Goal: Task Accomplishment & Management: Manage account settings

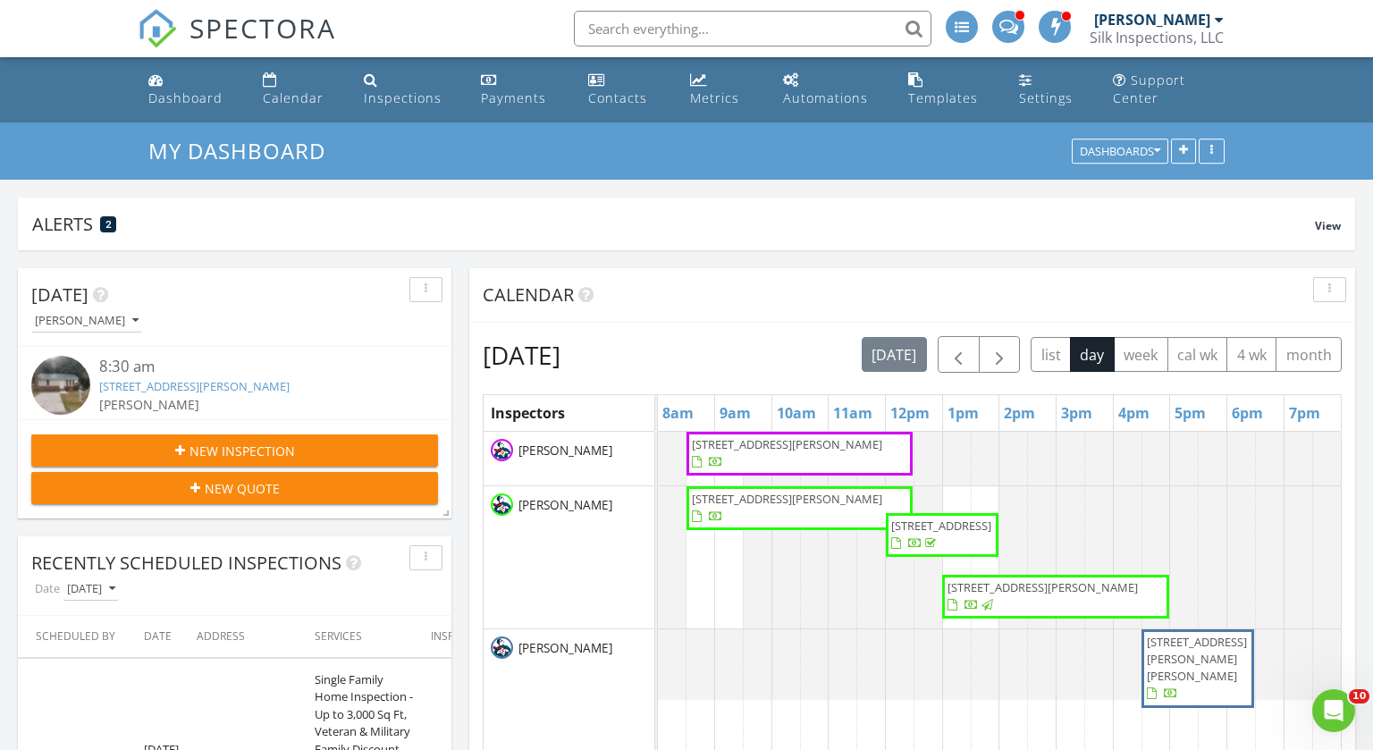
click at [1192, 21] on div "[PERSON_NAME]" at bounding box center [1152, 20] width 116 height 18
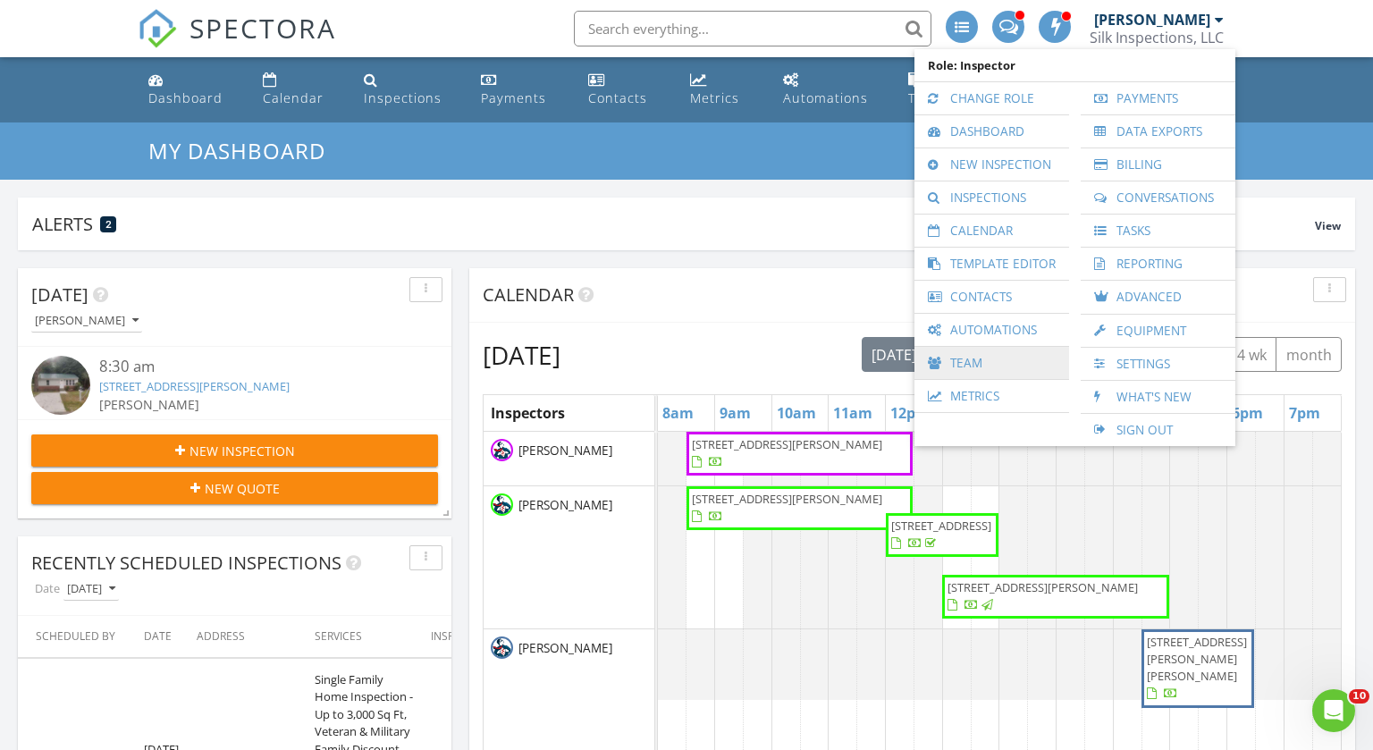
click at [958, 359] on link "Team" at bounding box center [992, 363] width 137 height 32
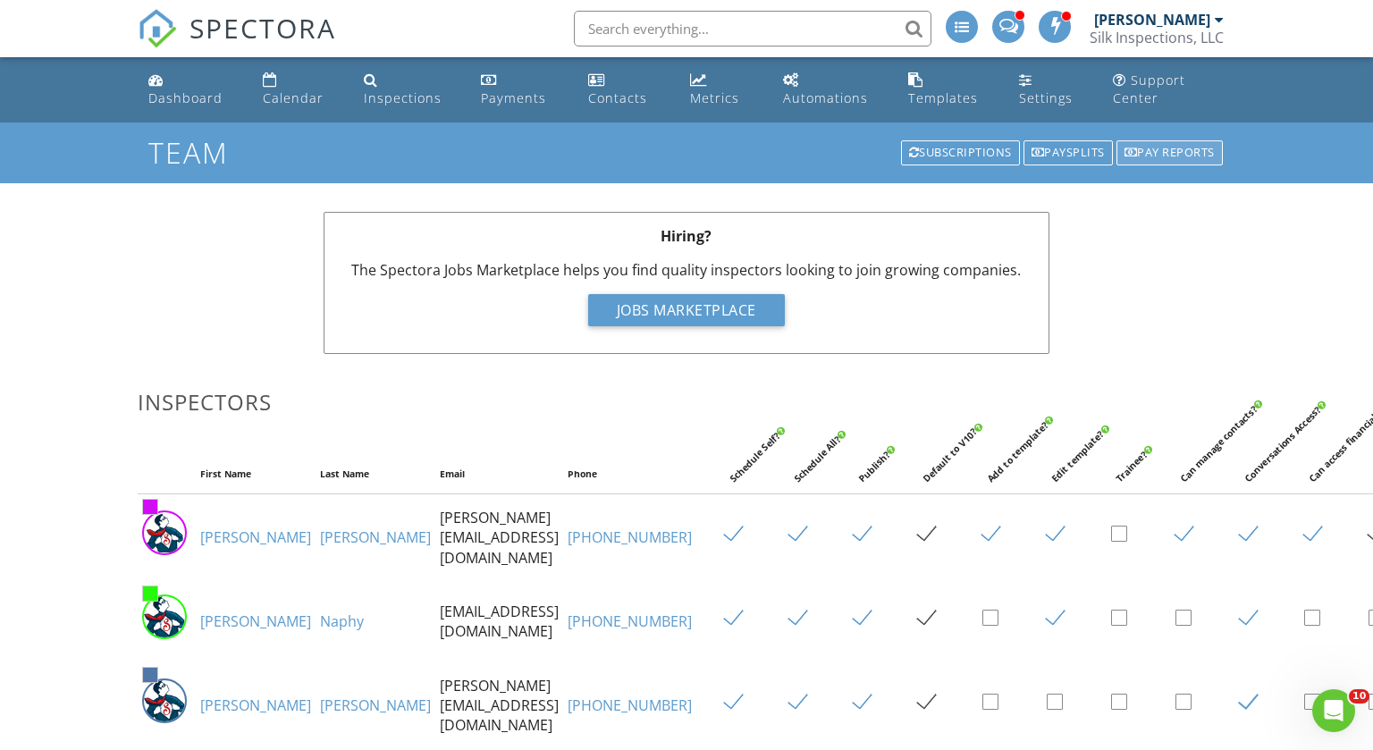
click at [1161, 155] on div "Pay reports" at bounding box center [1170, 152] width 106 height 25
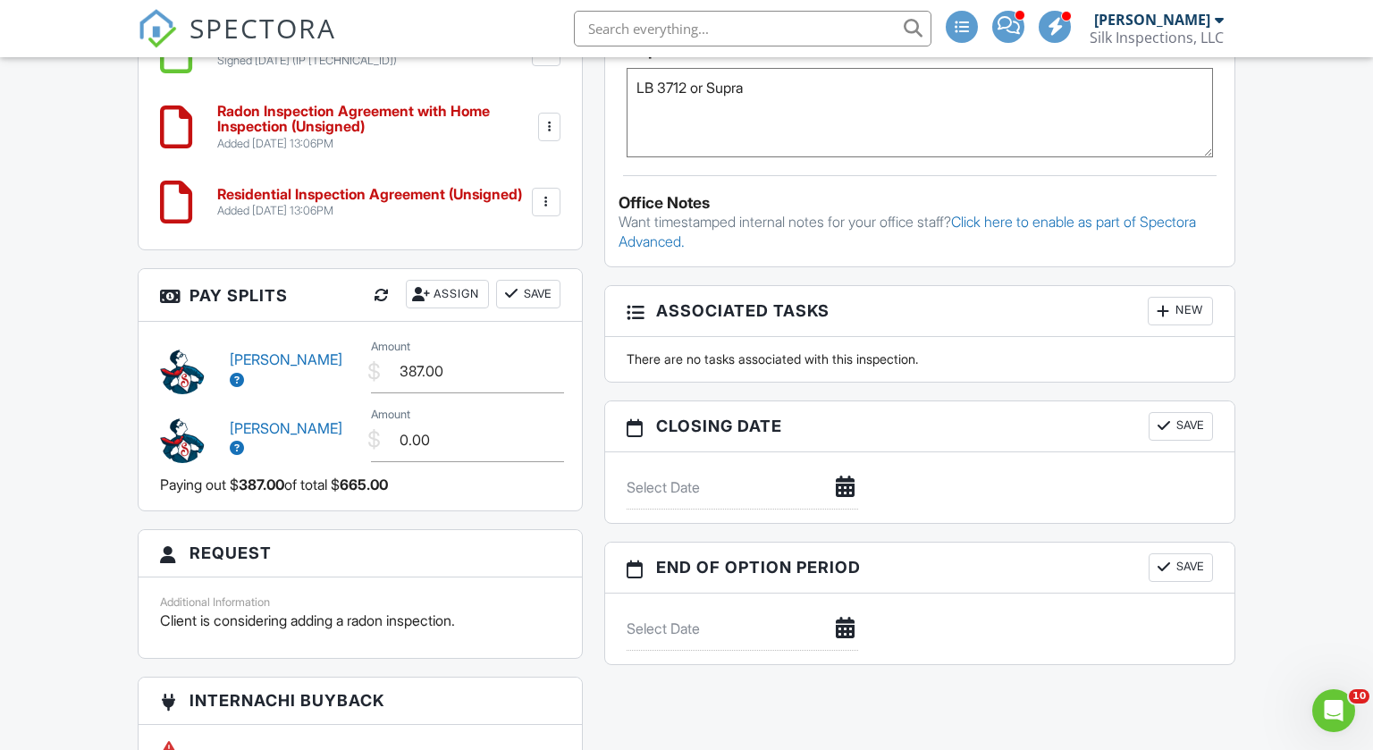
scroll to position [1720, 0]
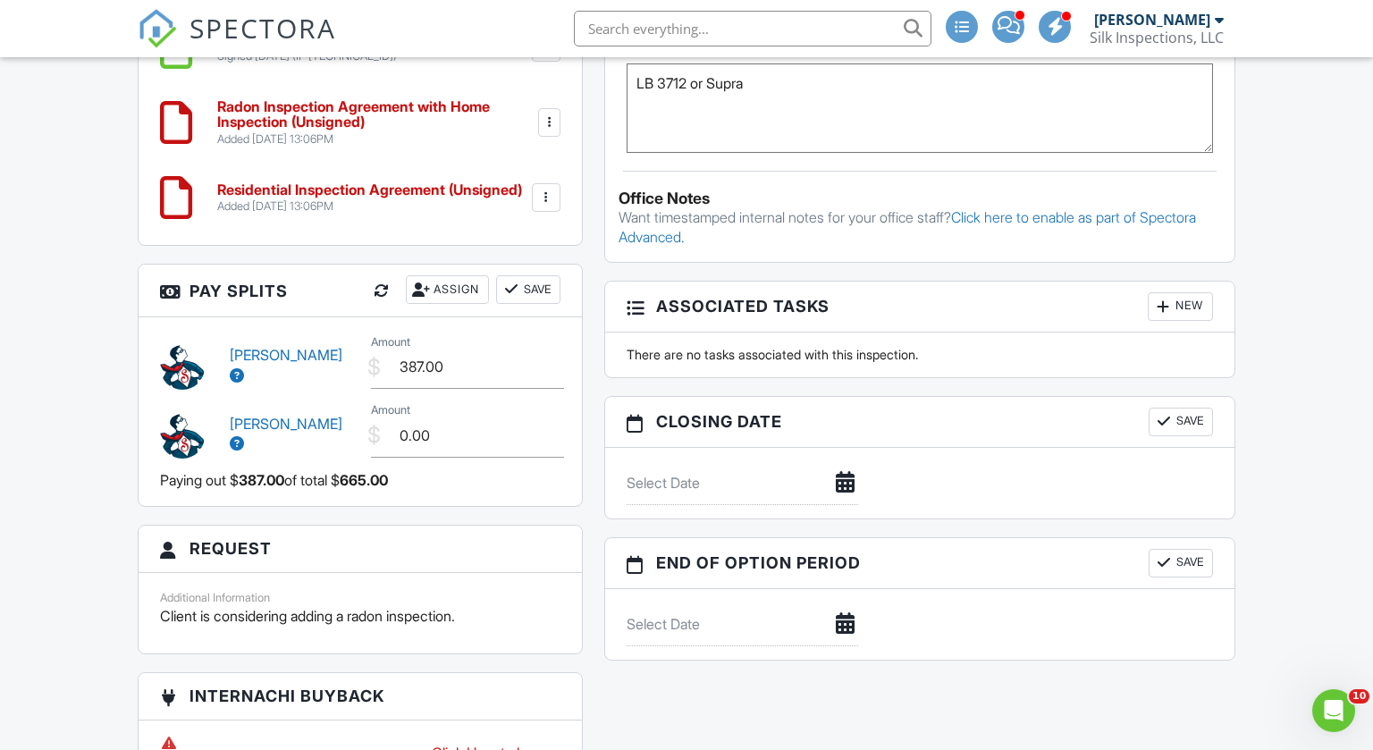
click at [375, 282] on div at bounding box center [382, 291] width 18 height 18
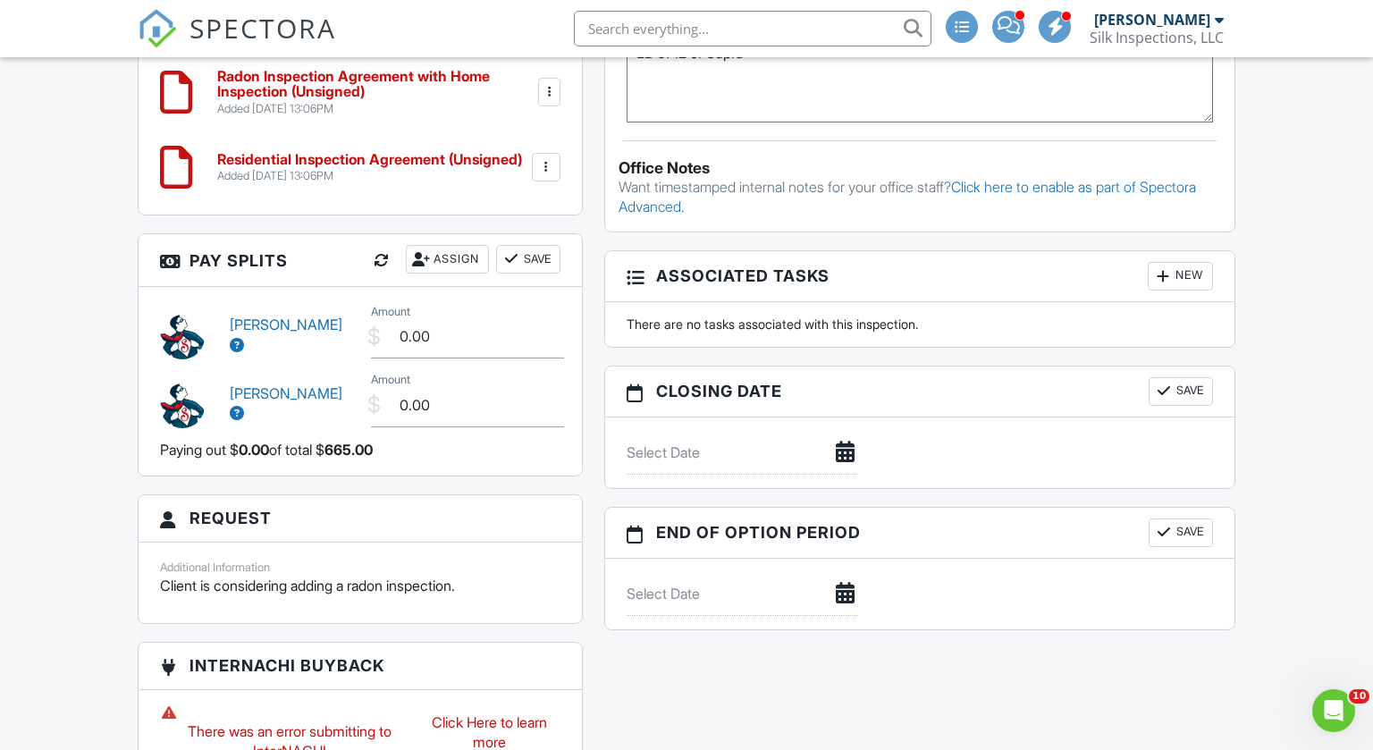
scroll to position [1752, 0]
click at [406, 317] on input "0.00" at bounding box center [467, 336] width 193 height 44
type input "287.00"
type input "100.00"
click at [528, 247] on button "Save" at bounding box center [528, 258] width 64 height 29
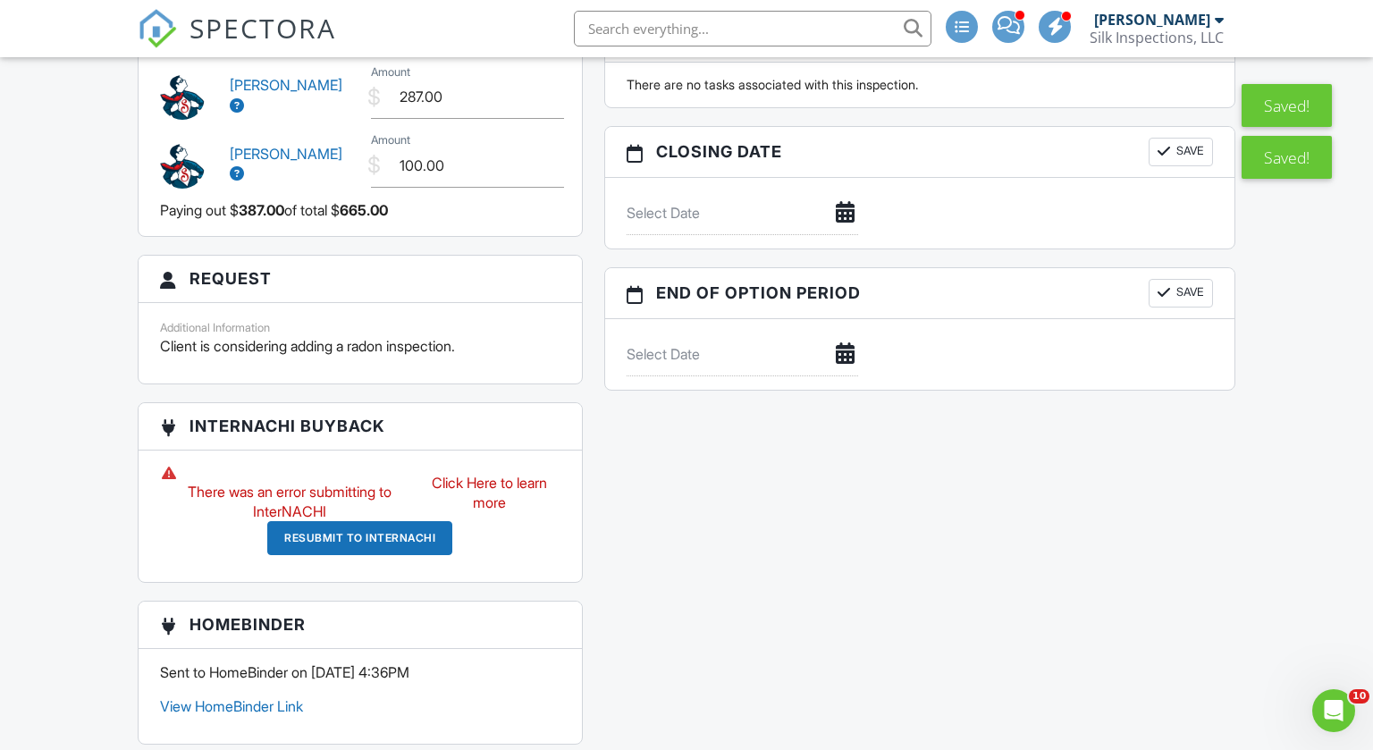
scroll to position [1995, 0]
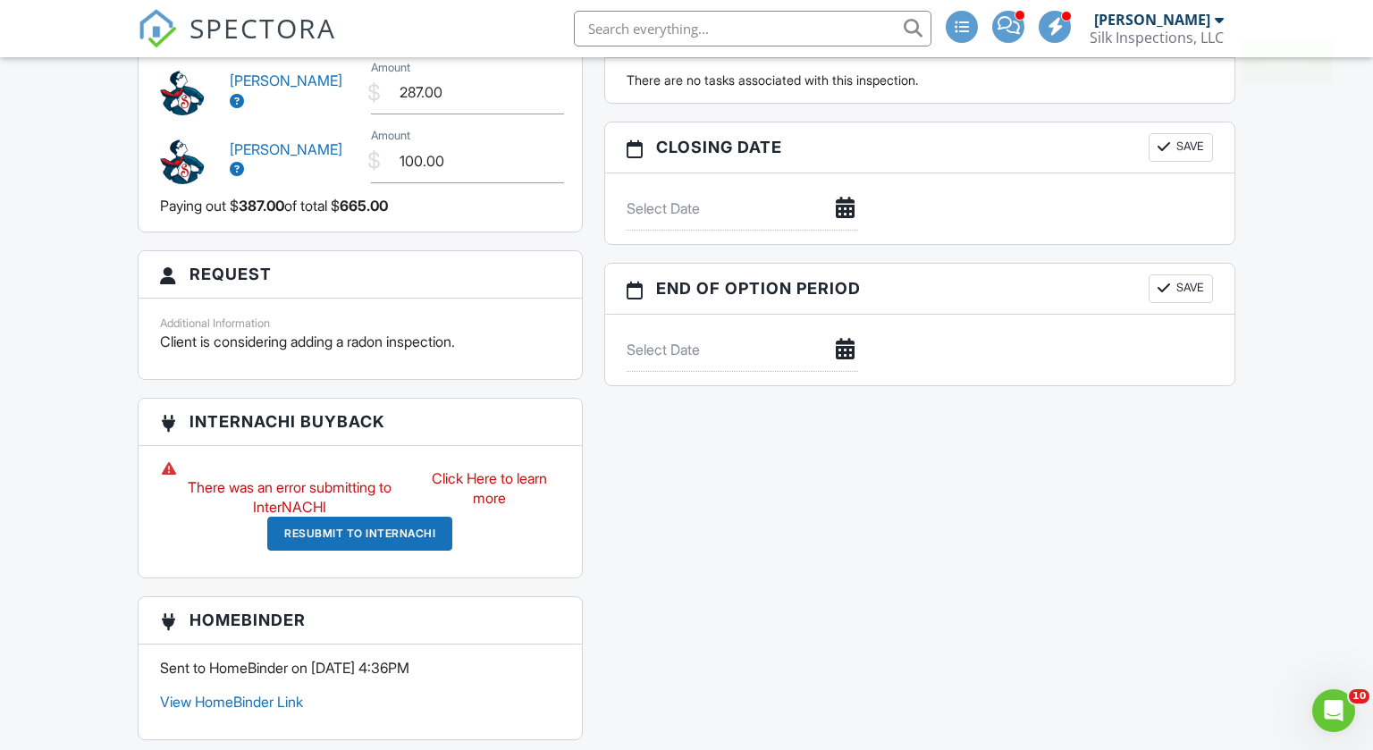
click at [490, 469] on link "Click Here to learn more" at bounding box center [489, 489] width 140 height 40
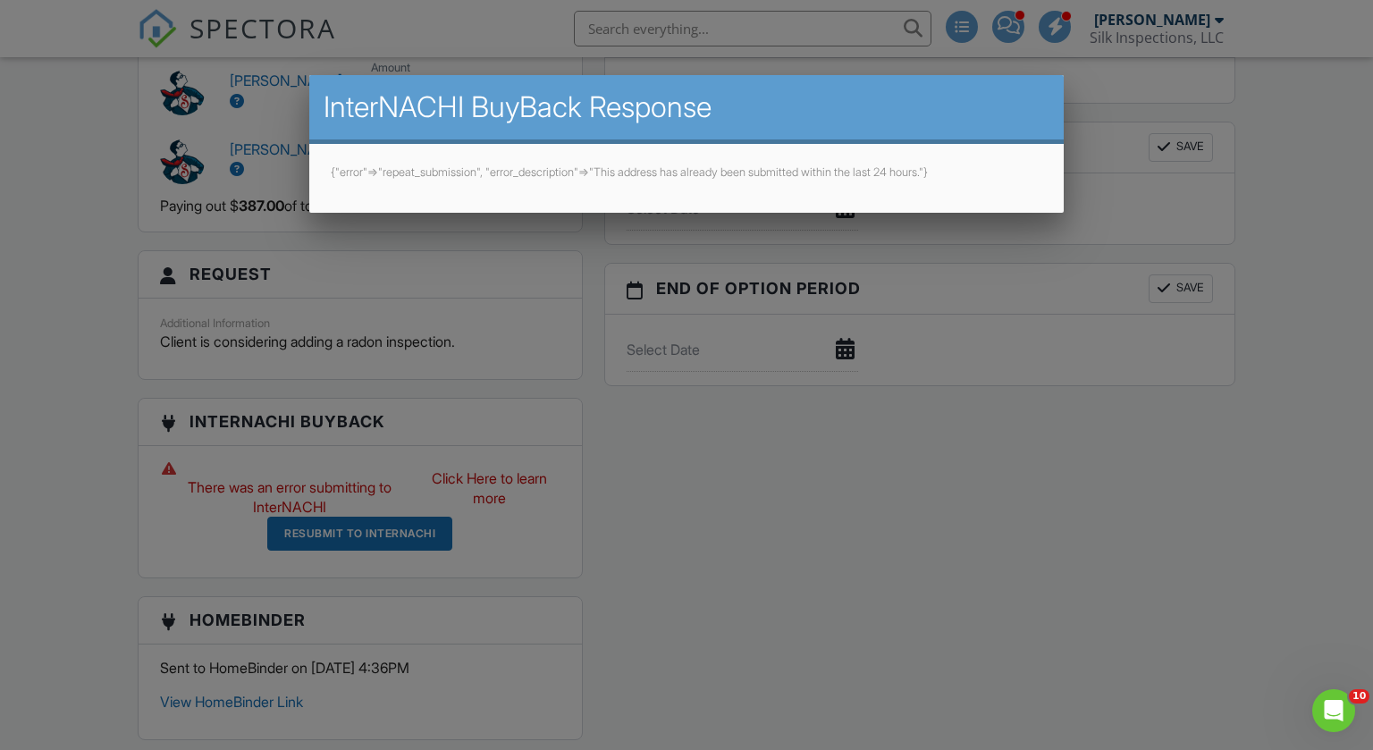
click at [73, 414] on div at bounding box center [686, 380] width 1373 height 938
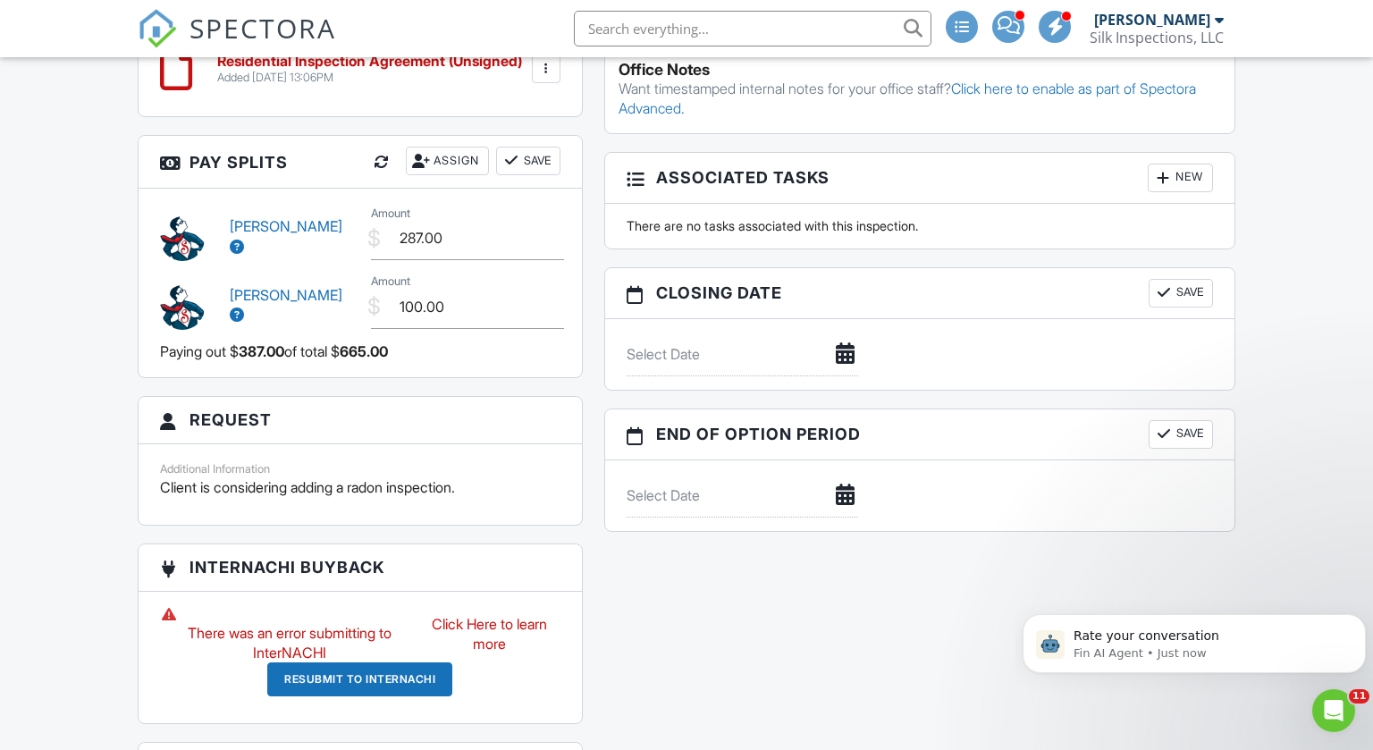
scroll to position [0, 0]
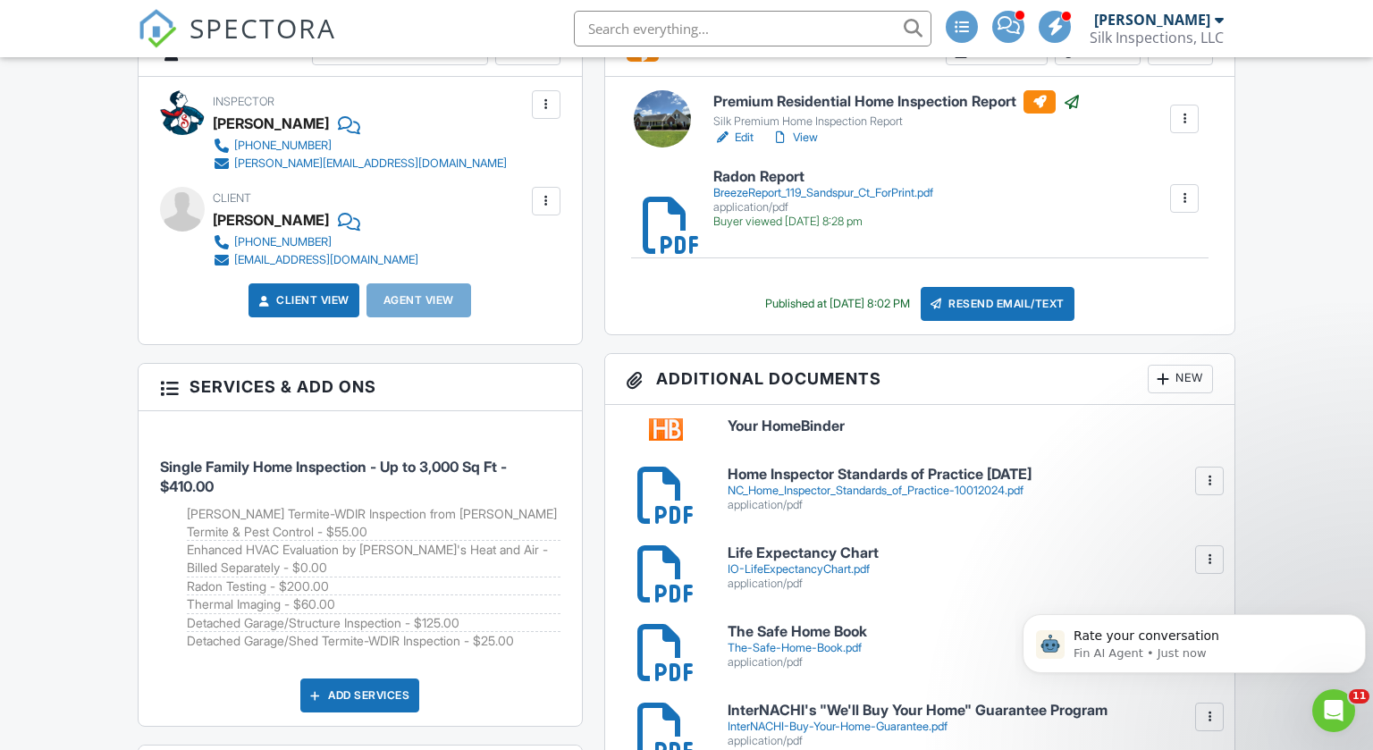
scroll to position [544, 0]
